Goal: Information Seeking & Learning: Learn about a topic

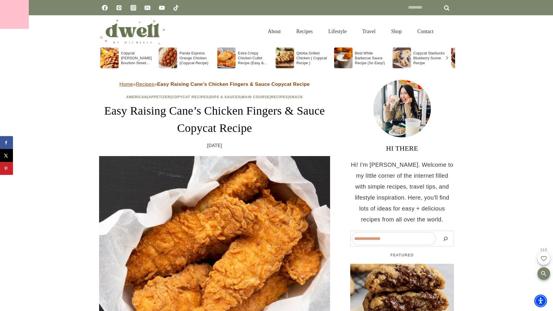
click at [14, 14] on div at bounding box center [14, 14] width 29 height 29
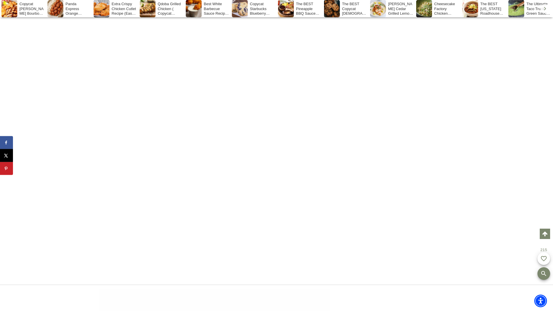
scroll to position [2489, 0]
